Goal: Information Seeking & Learning: Learn about a topic

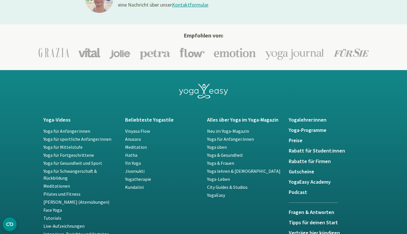
scroll to position [1184, 0]
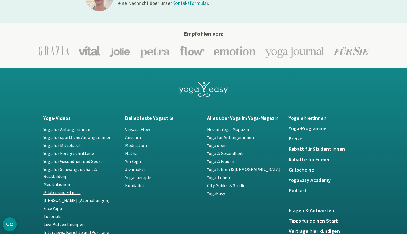
click at [45, 192] on link "Pilates und Fitness" at bounding box center [61, 192] width 37 height 6
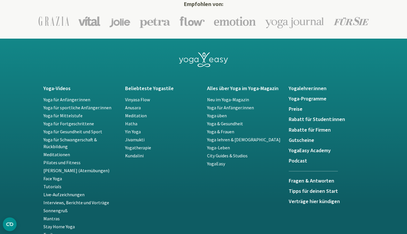
scroll to position [1215, 0]
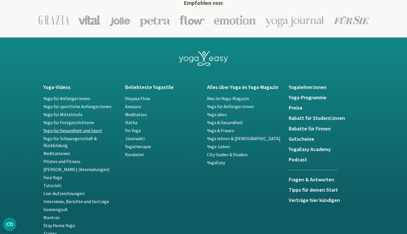
click at [89, 129] on link "Yoga für Gesundheit und Sport" at bounding box center [72, 130] width 59 height 6
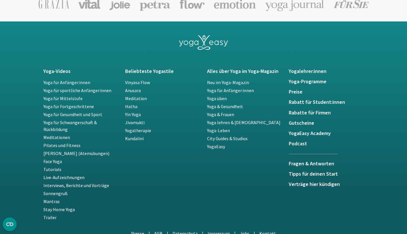
scroll to position [1232, 0]
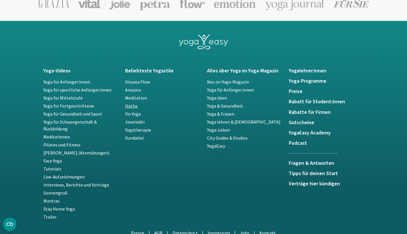
click at [135, 107] on link "Hatha" at bounding box center [131, 106] width 12 height 6
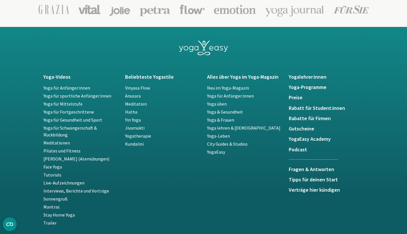
scroll to position [1008, 0]
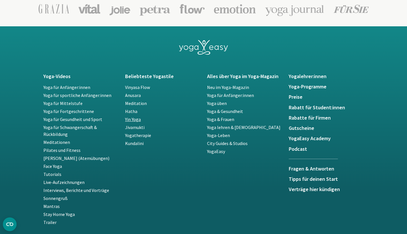
click at [135, 118] on link "Yin Yoga" at bounding box center [133, 119] width 16 height 6
